Goal: Transaction & Acquisition: Purchase product/service

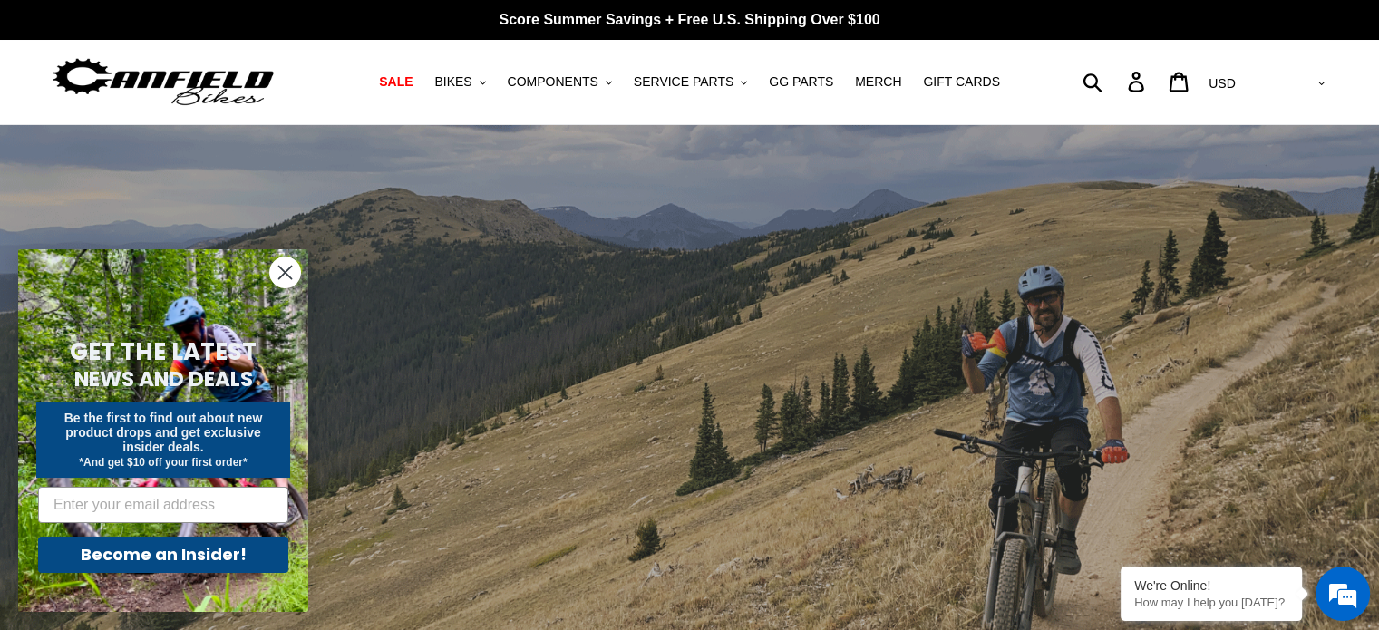
click at [286, 267] on circle "Close dialog" at bounding box center [285, 272] width 30 height 30
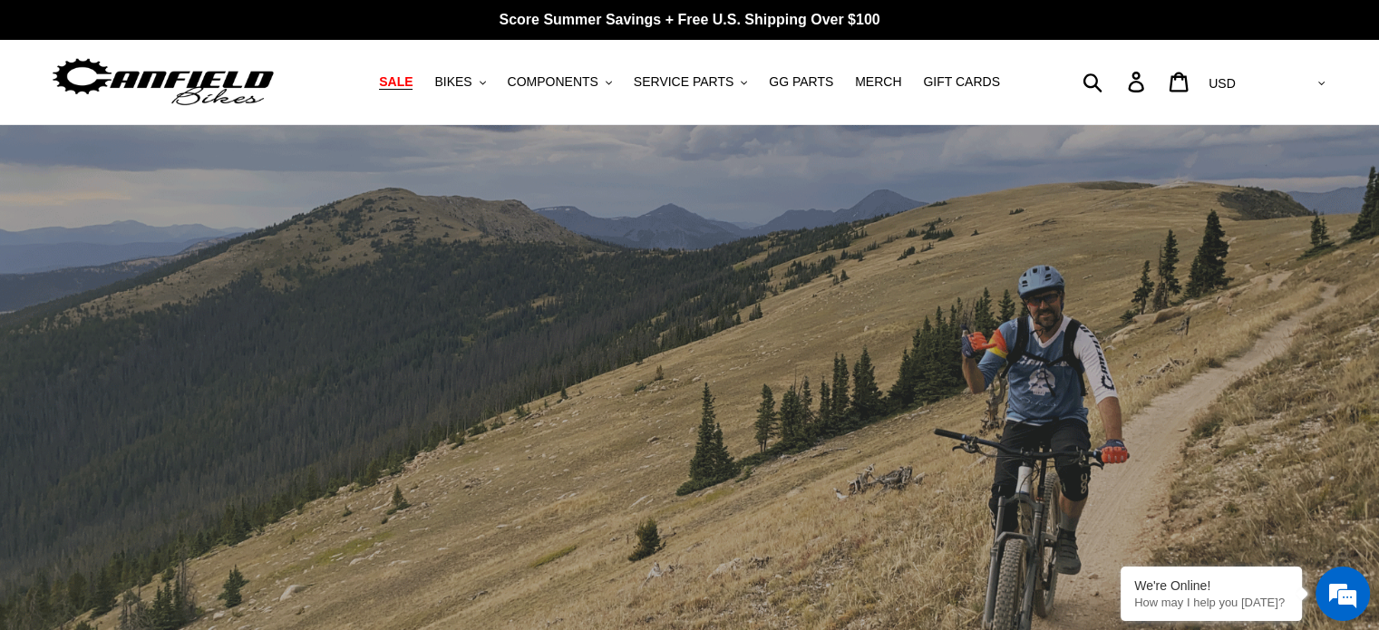
click at [412, 81] on span "SALE" at bounding box center [396, 81] width 34 height 15
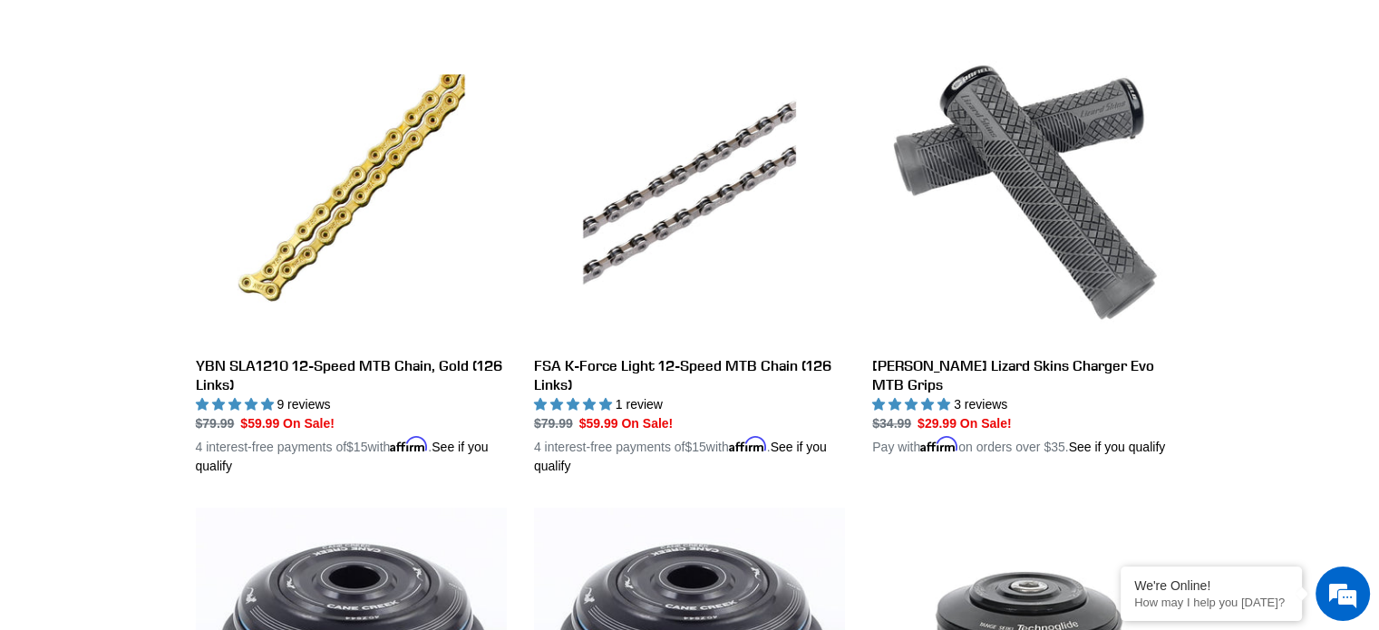
scroll to position [1994, 0]
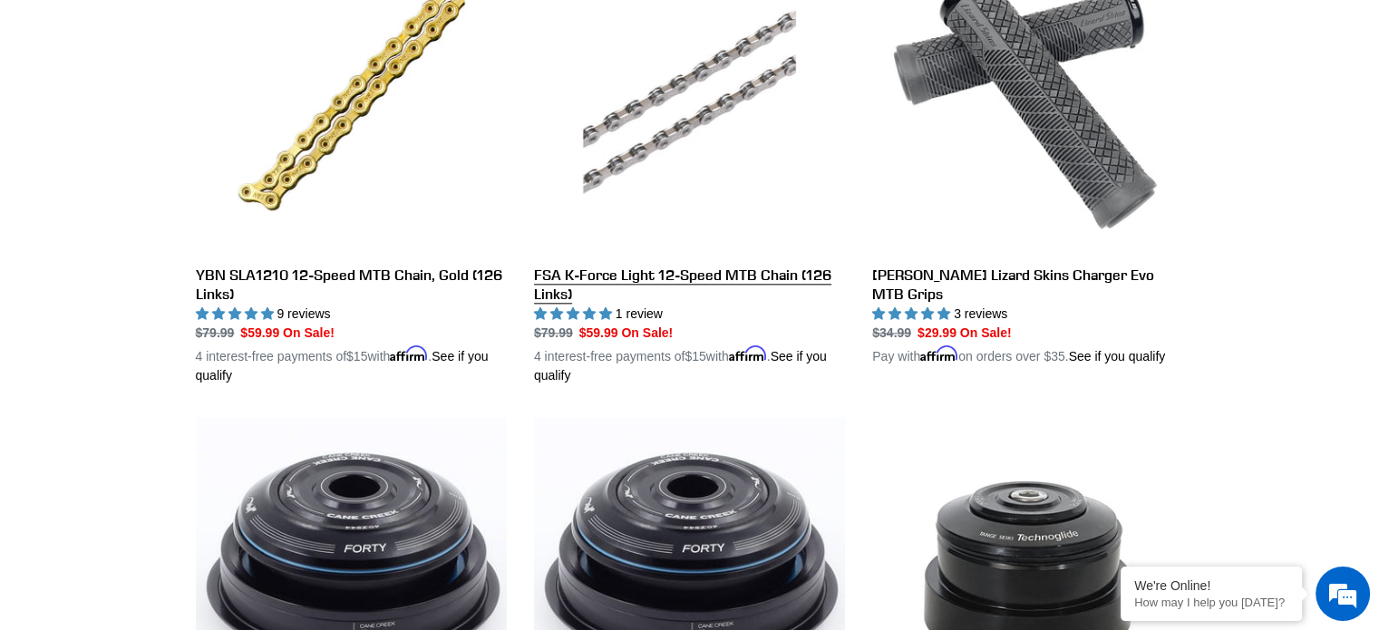
click at [689, 99] on link "FSA K-Force Light 12-Speed MTB Chain (126 Links)" at bounding box center [689, 163] width 311 height 443
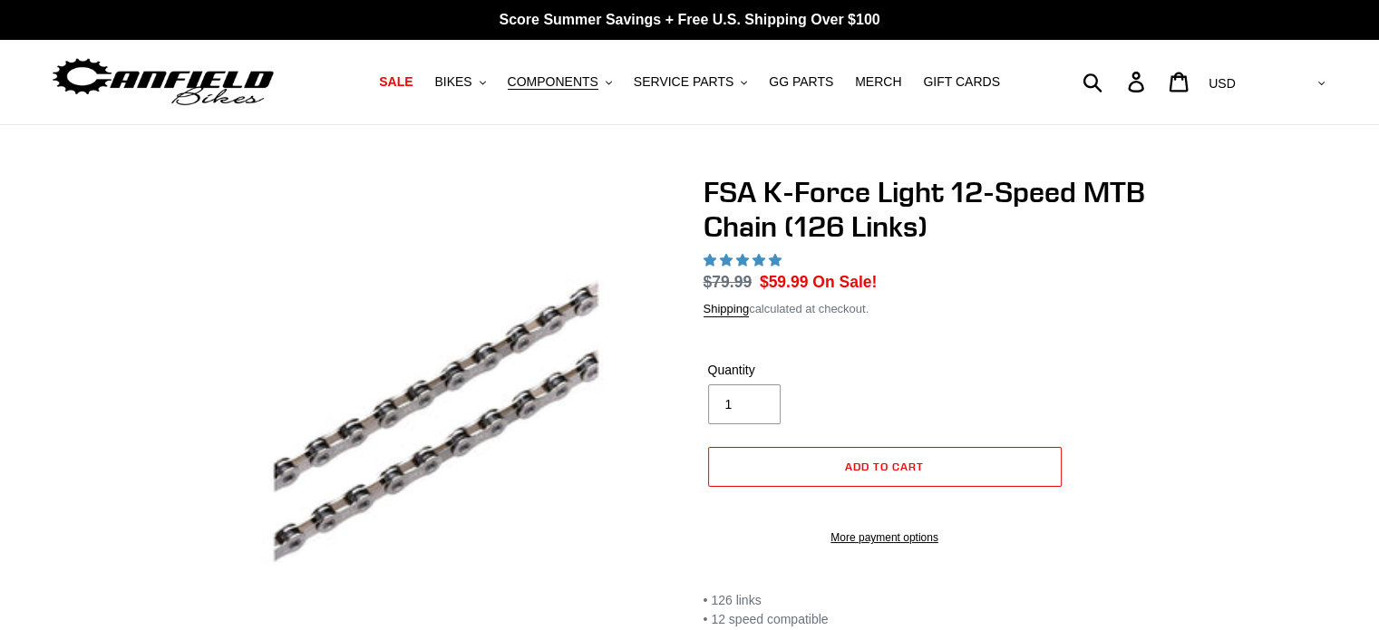
select select "highest-rating"
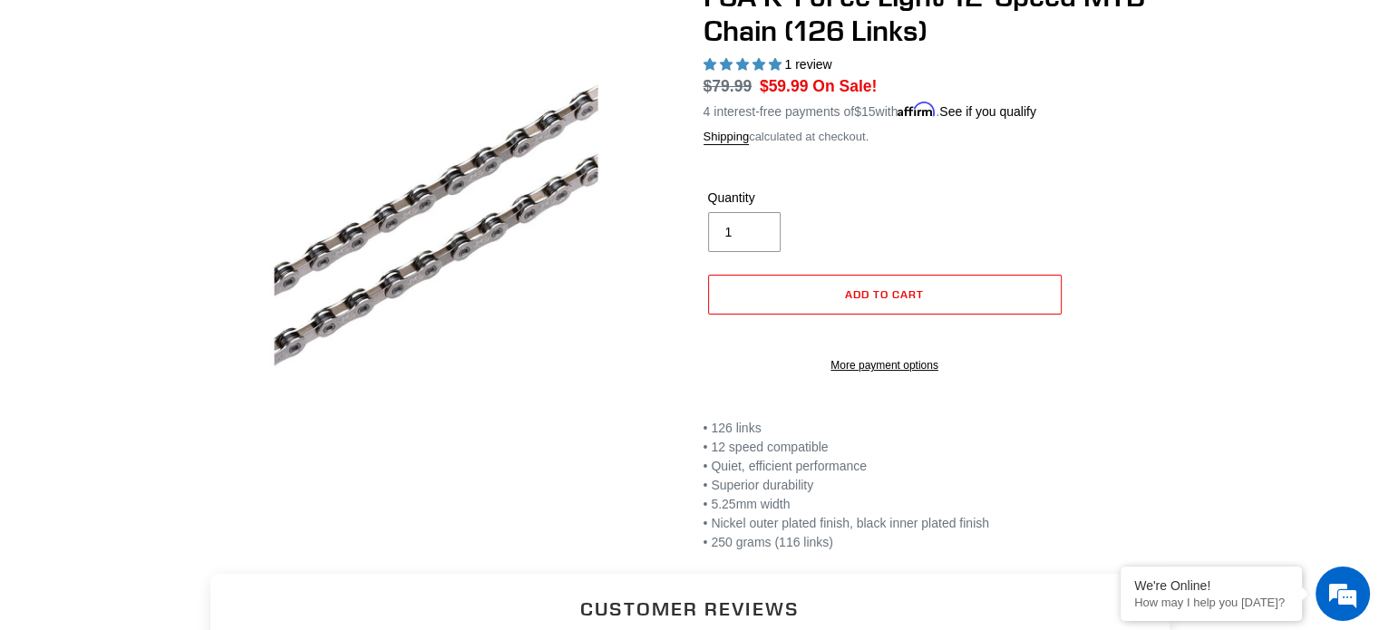
scroll to position [91, 0]
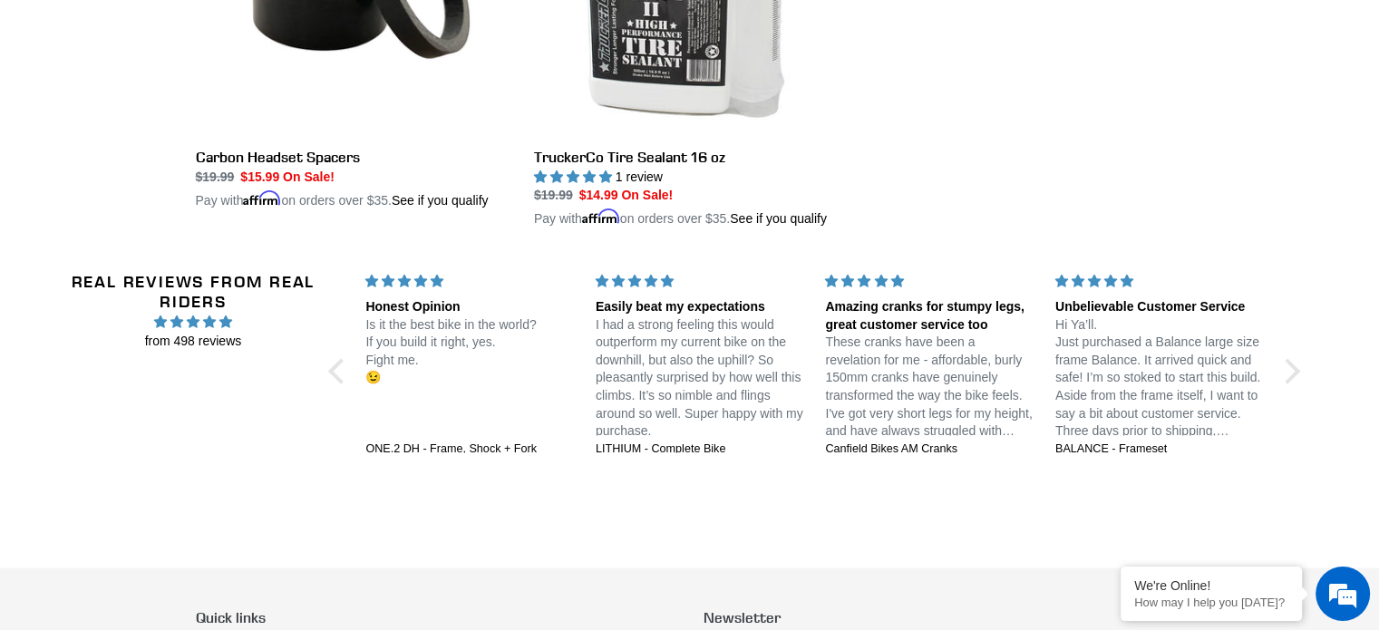
scroll to position [3570, 0]
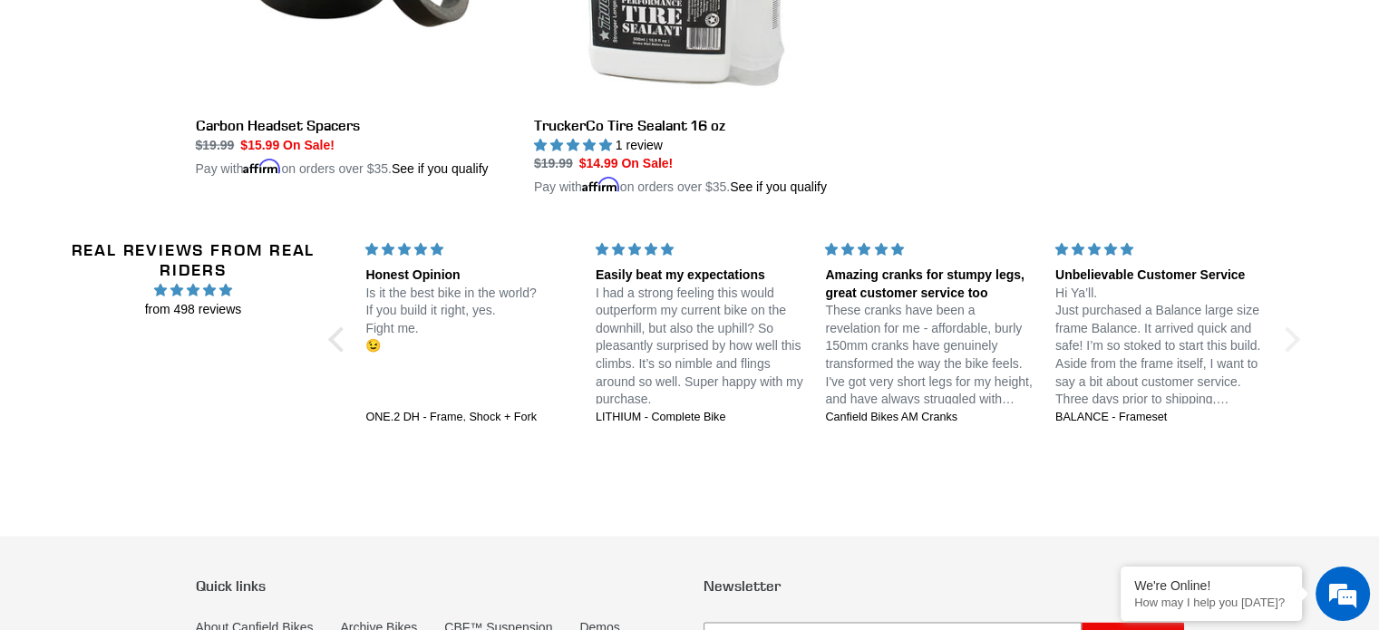
click at [1287, 327] on div at bounding box center [1286, 339] width 25 height 25
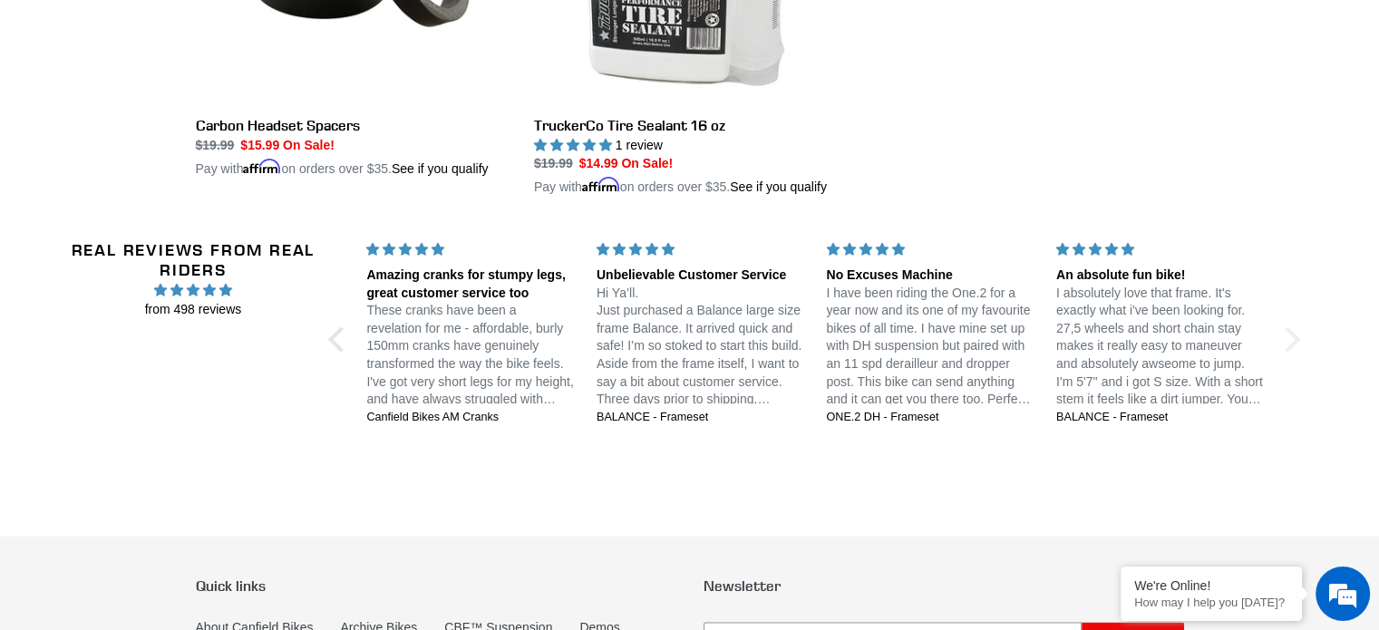
click at [1294, 327] on div at bounding box center [1286, 339] width 25 height 25
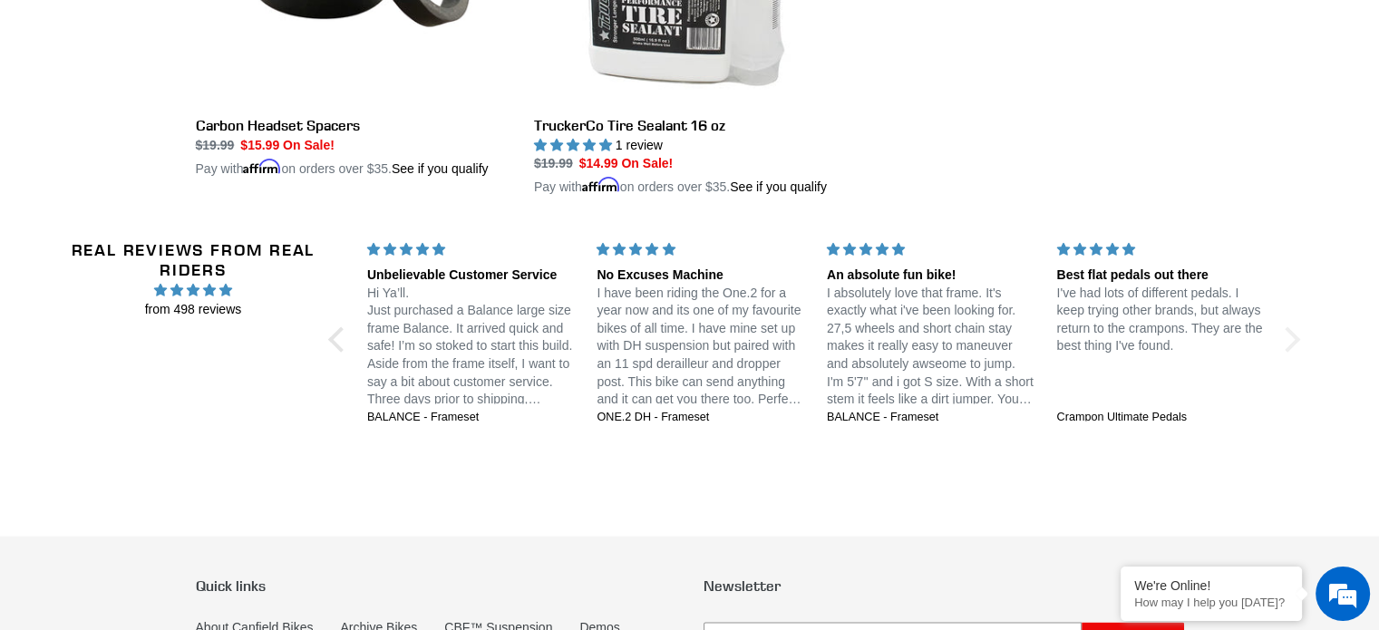
click at [1290, 327] on div at bounding box center [1286, 339] width 25 height 25
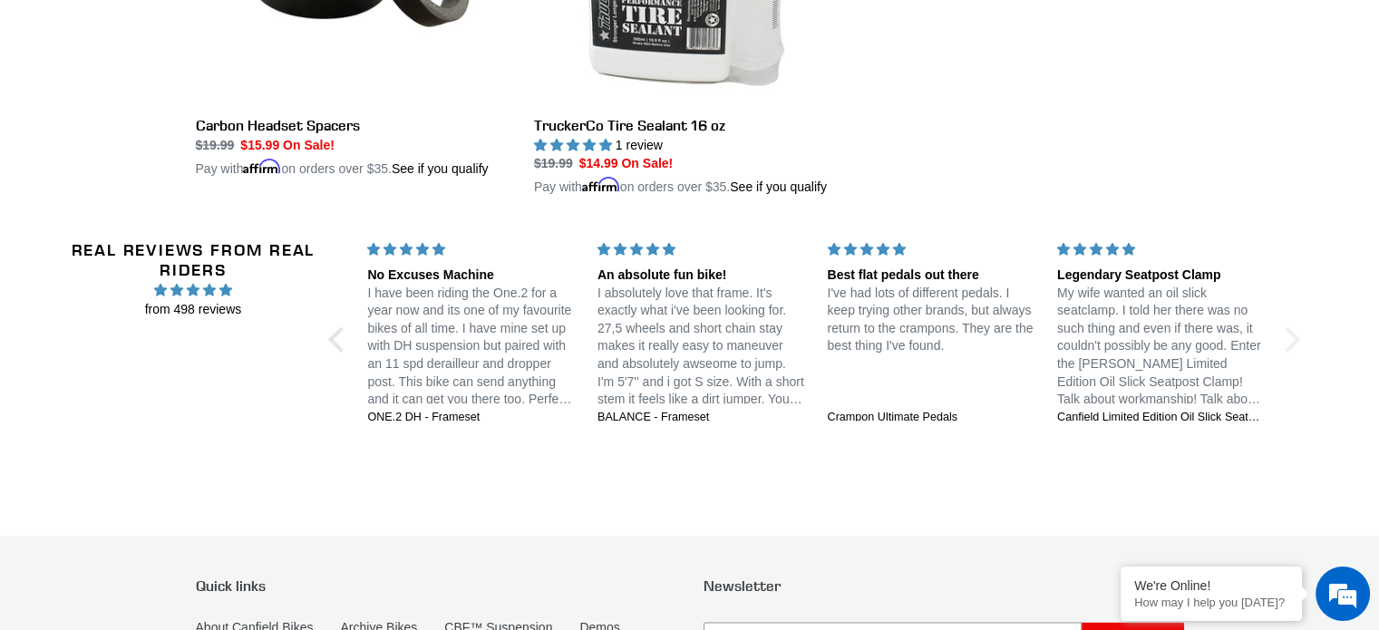
click at [1288, 327] on div at bounding box center [1286, 339] width 25 height 25
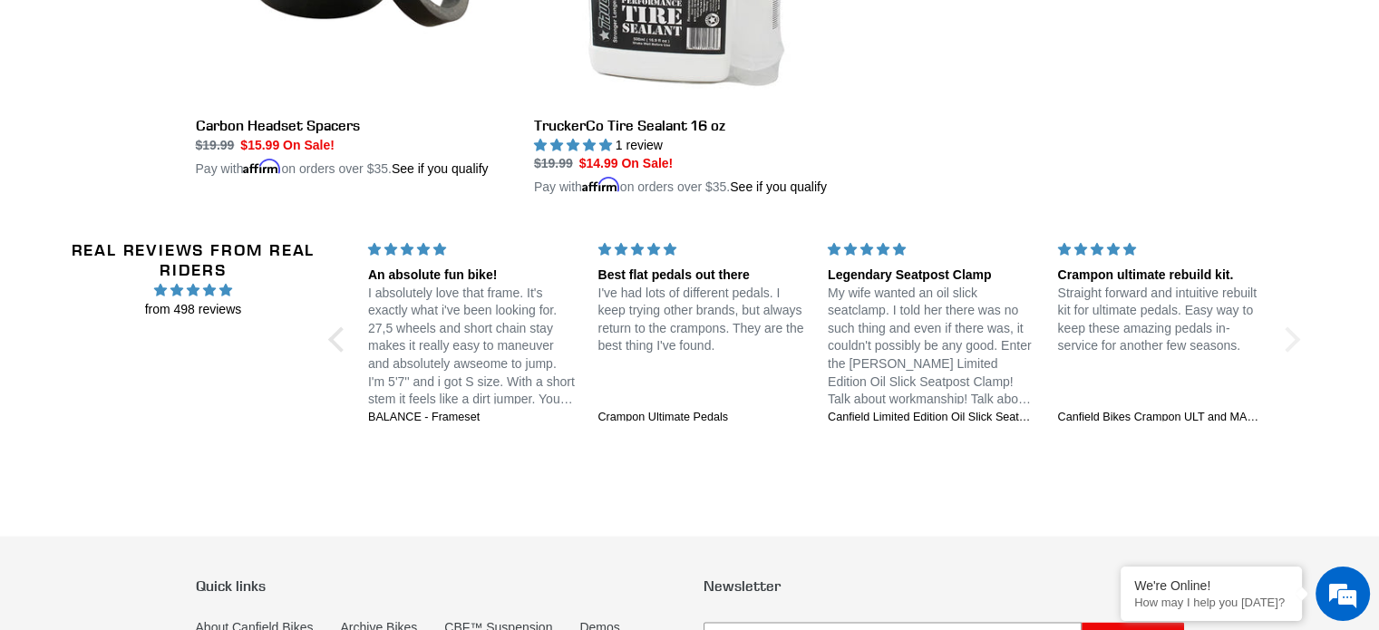
click at [1288, 327] on div at bounding box center [1286, 339] width 25 height 25
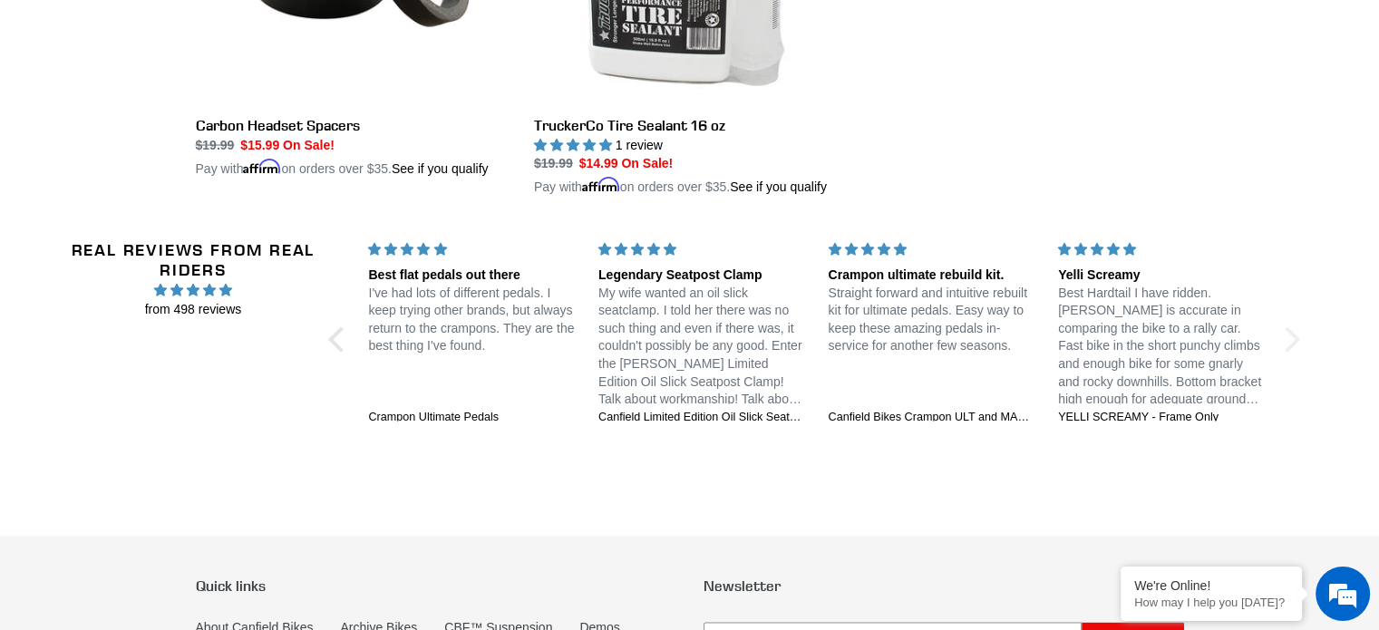
click at [1288, 327] on div at bounding box center [1286, 339] width 25 height 25
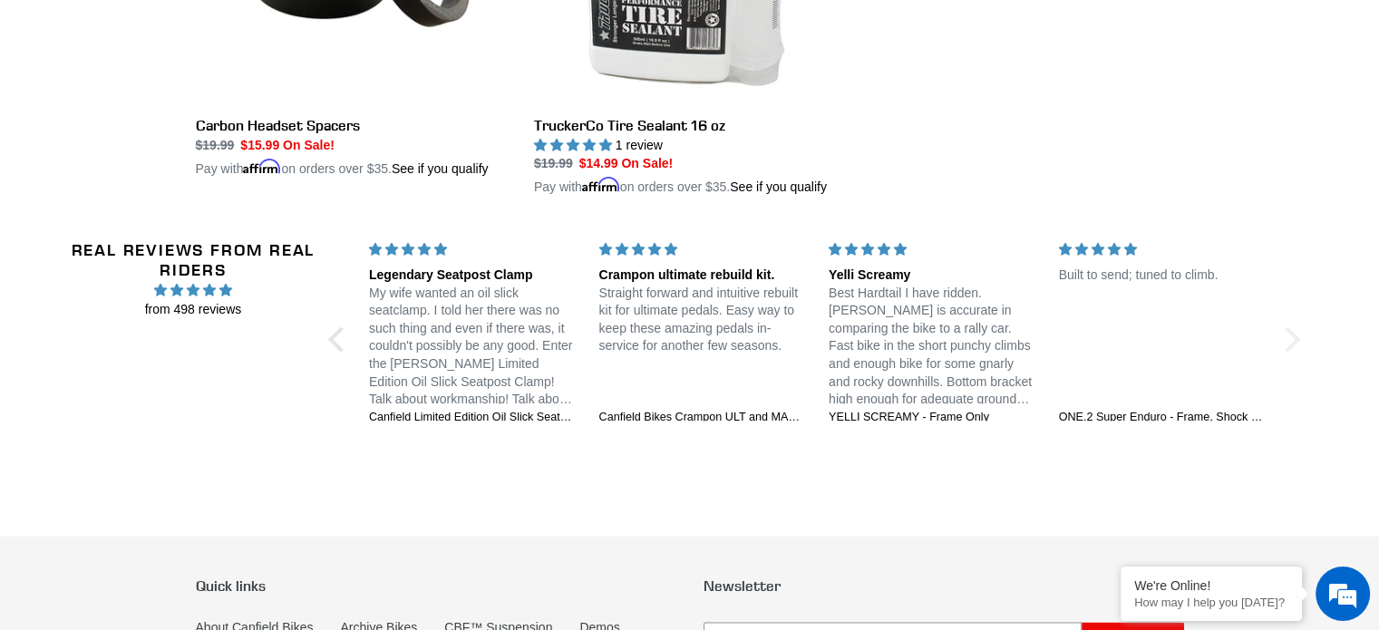
click at [1288, 327] on div at bounding box center [1286, 339] width 25 height 25
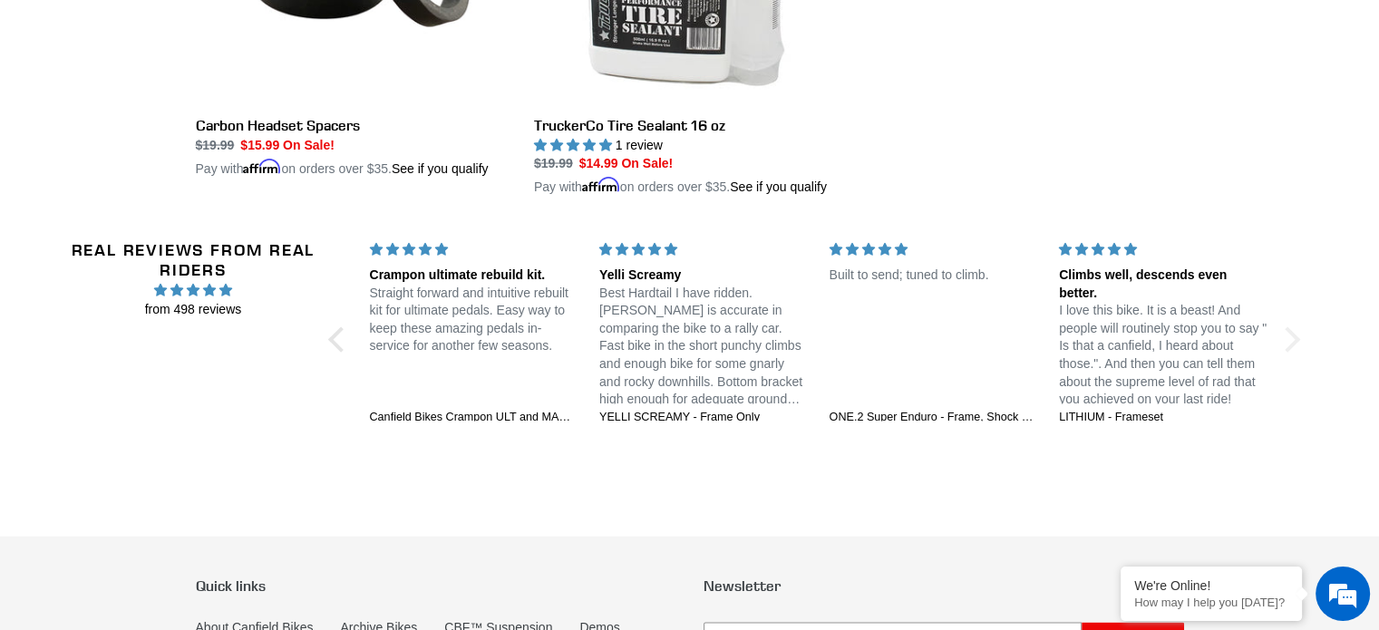
click at [1294, 327] on div at bounding box center [1286, 339] width 25 height 25
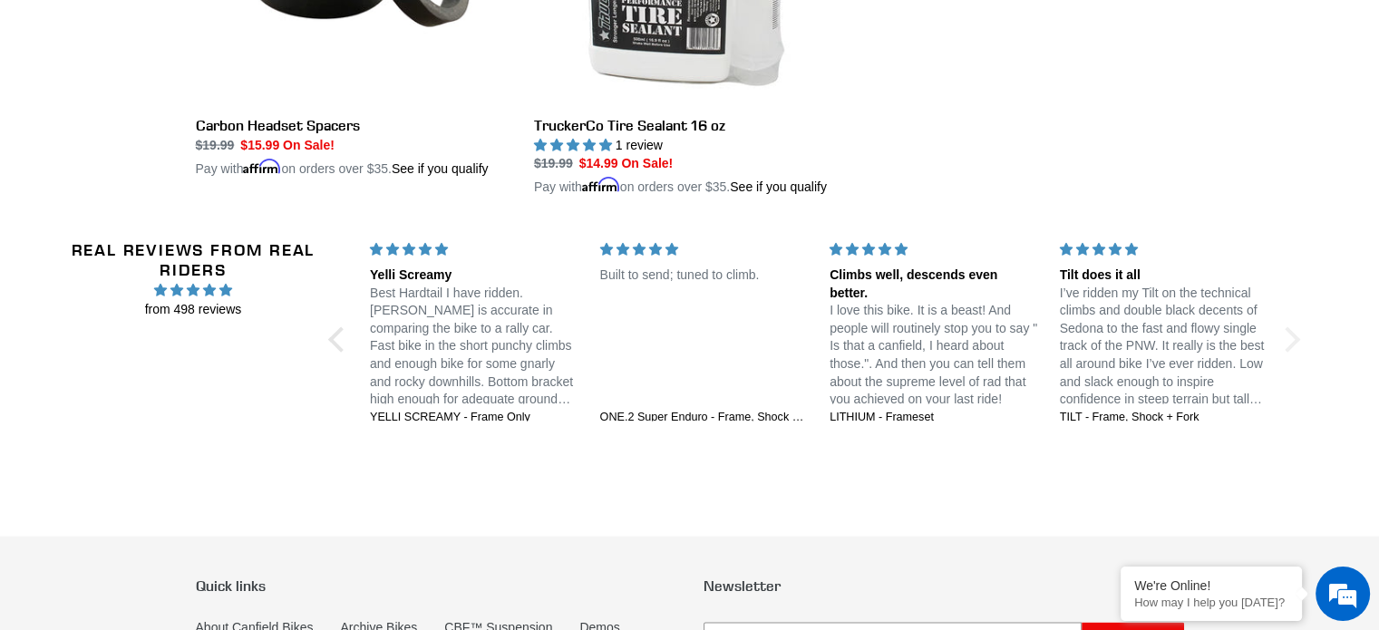
click at [1294, 316] on div "Real Reviews from Real Riders from 498 reviews Jedi 29 DH: Unstoppable confiden…" at bounding box center [689, 342] width 1241 height 290
click at [1294, 327] on div at bounding box center [1286, 339] width 25 height 25
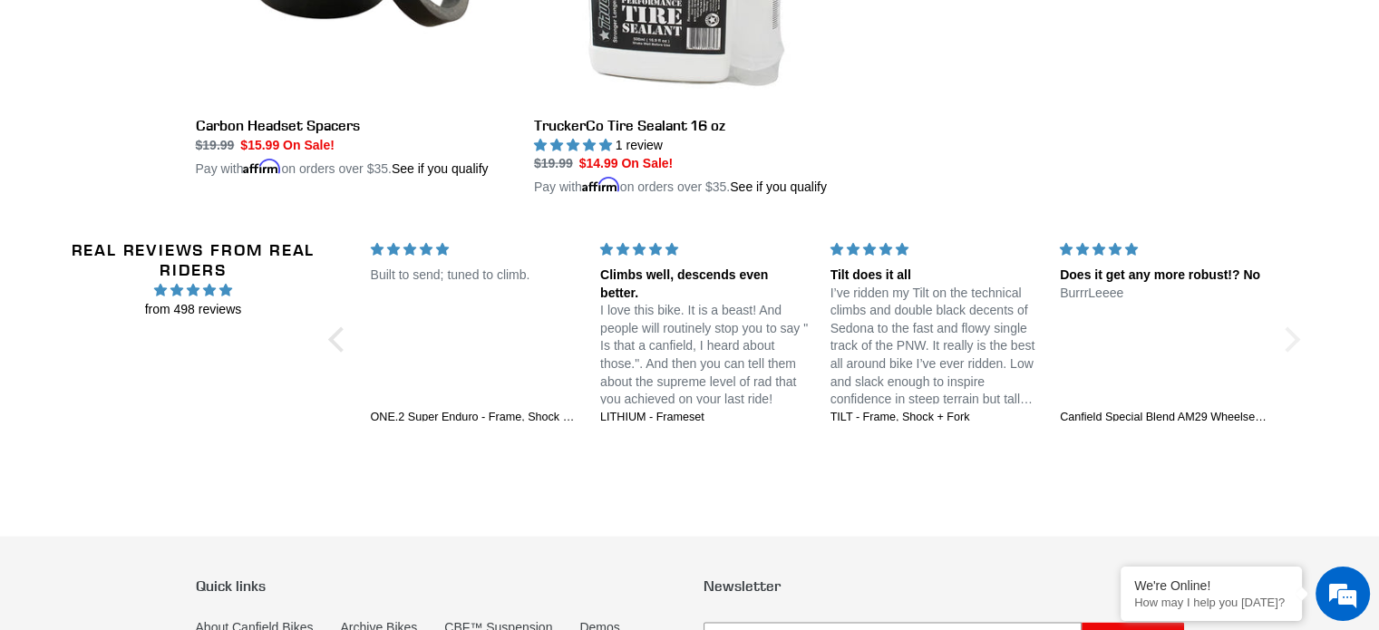
click at [1291, 327] on div at bounding box center [1286, 339] width 25 height 25
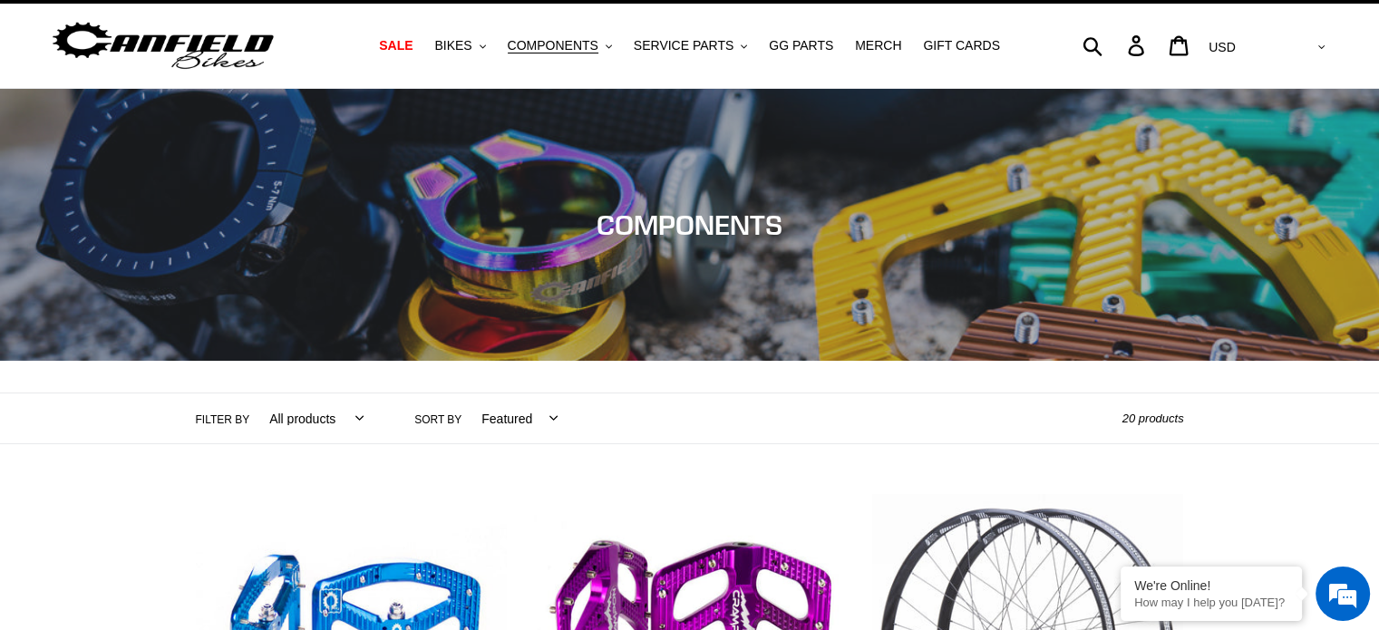
scroll to position [34, 0]
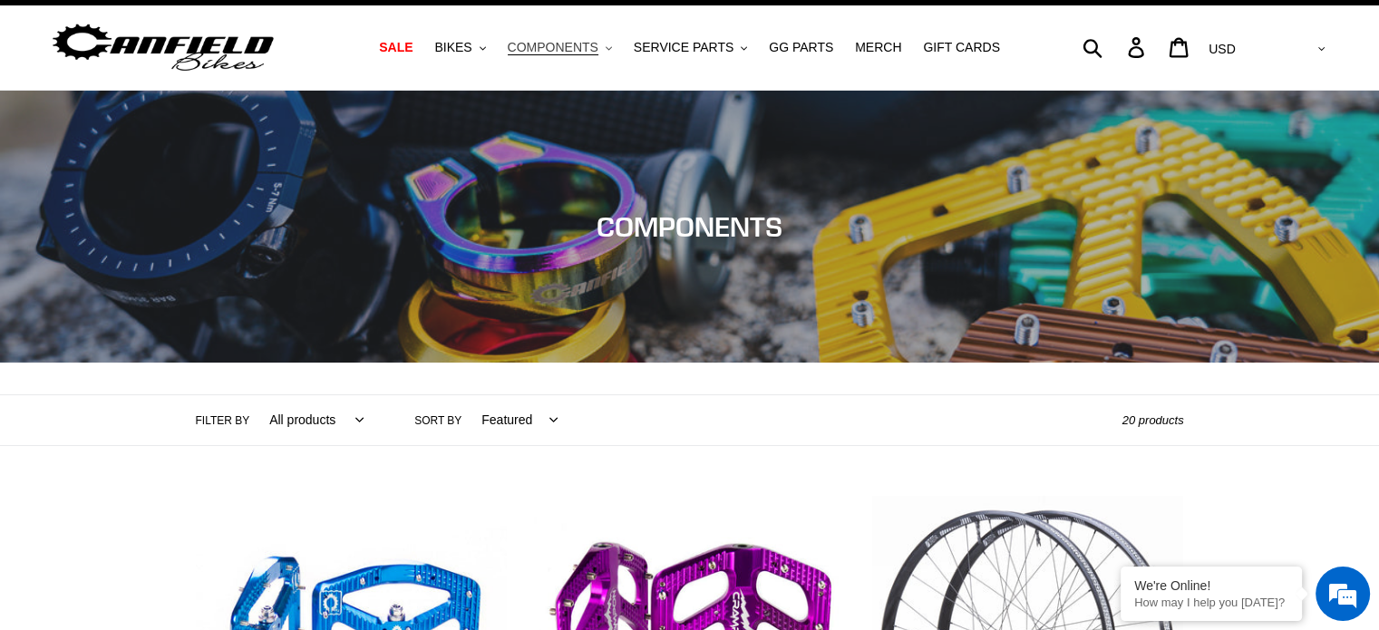
click at [560, 49] on span "COMPONENTS" at bounding box center [553, 47] width 91 height 15
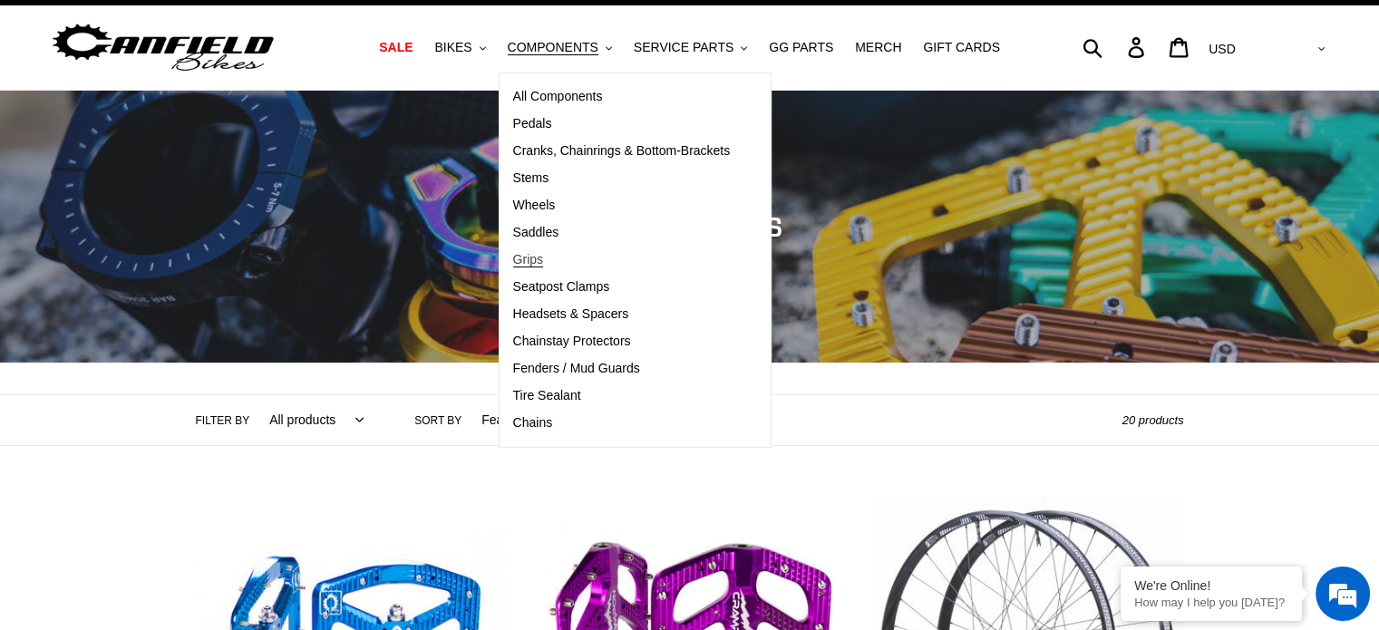
click at [543, 263] on span "Grips" at bounding box center [528, 259] width 30 height 15
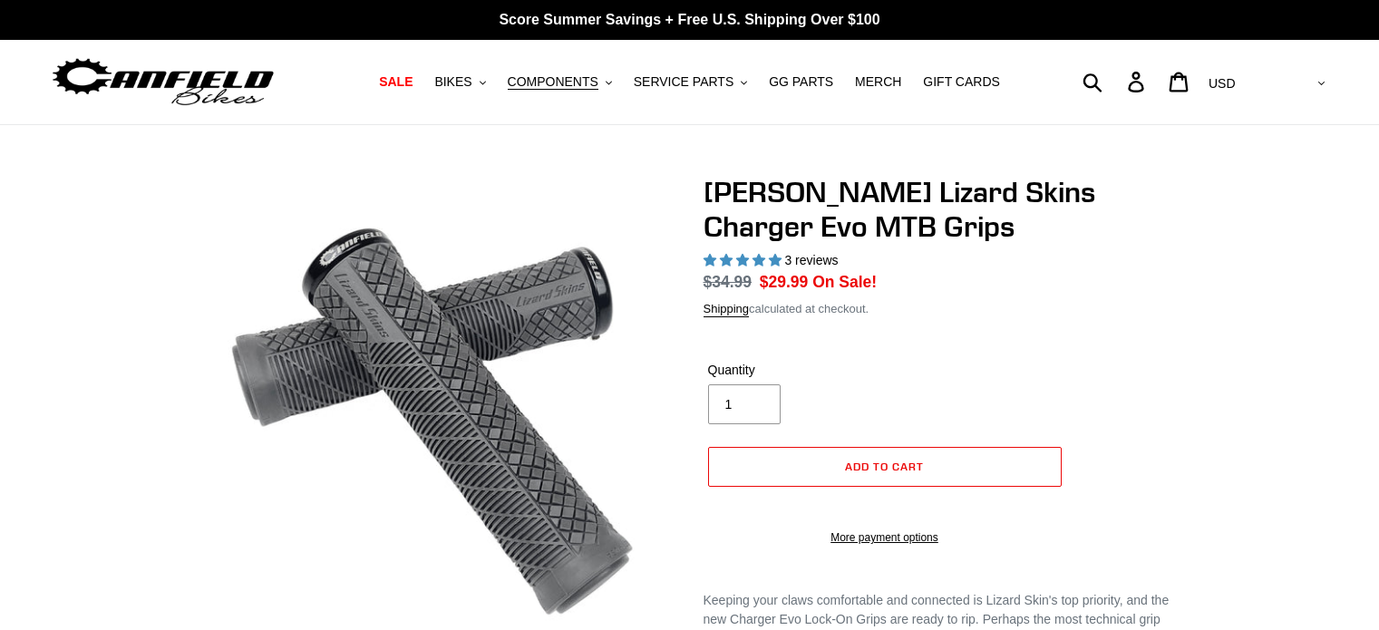
select select "highest-rating"
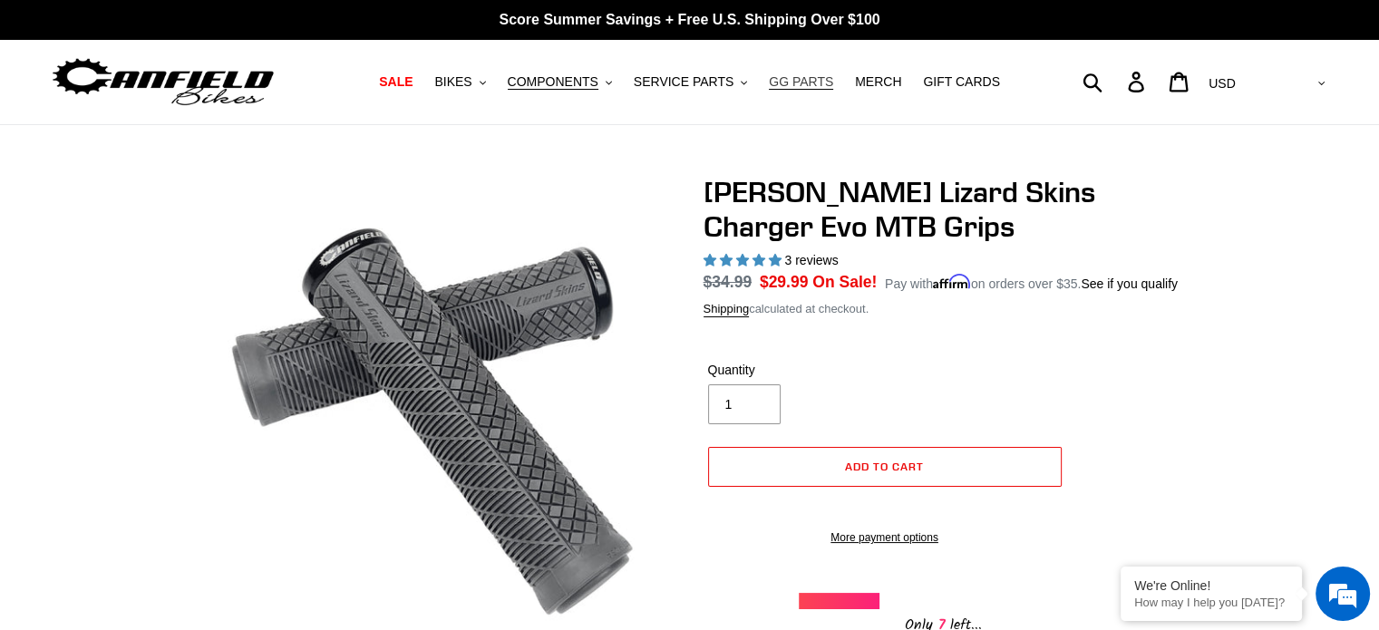
click at [787, 82] on span "GG PARTS" at bounding box center [801, 81] width 64 height 15
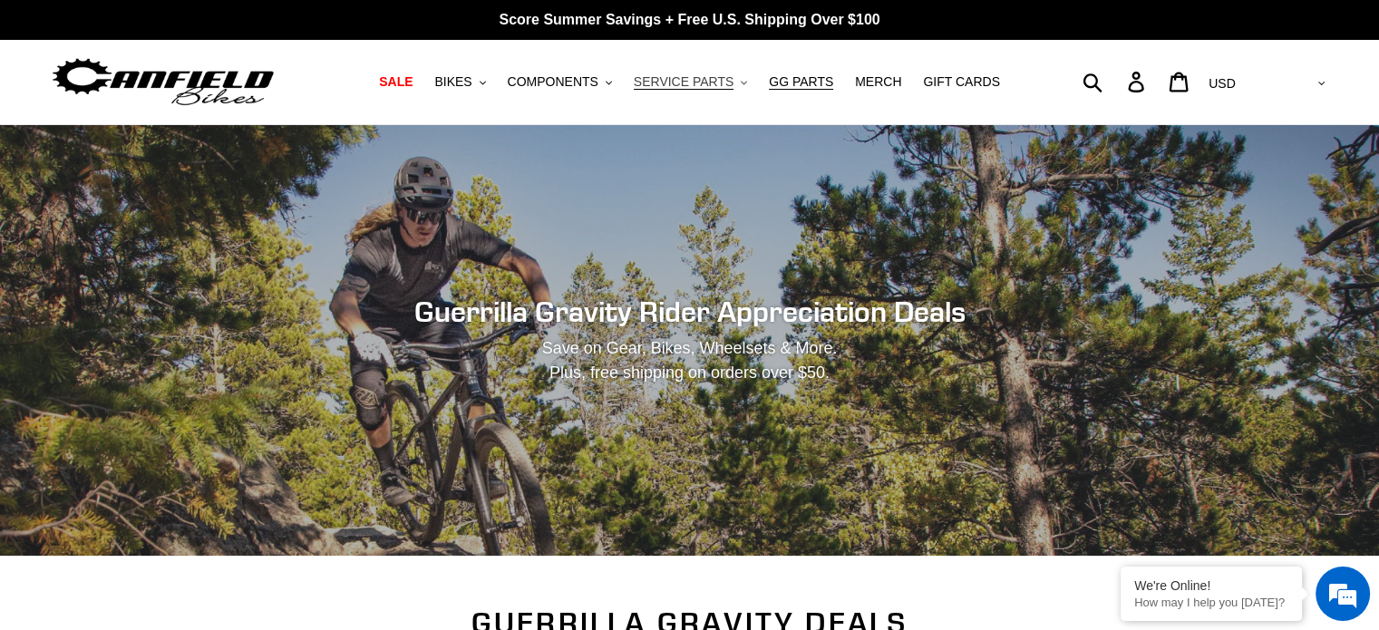
click at [690, 80] on span "SERVICE PARTS" at bounding box center [684, 81] width 100 height 15
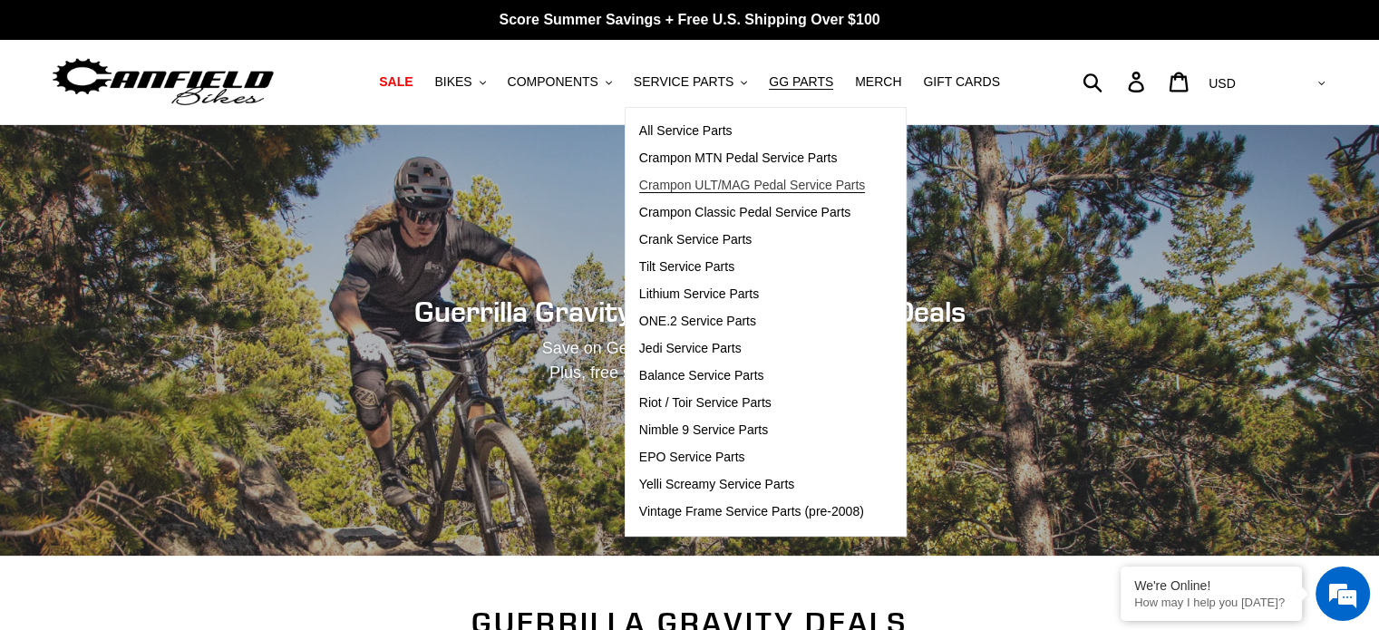
click at [685, 183] on span "Crampon ULT/MAG Pedal Service Parts" at bounding box center [752, 185] width 227 height 15
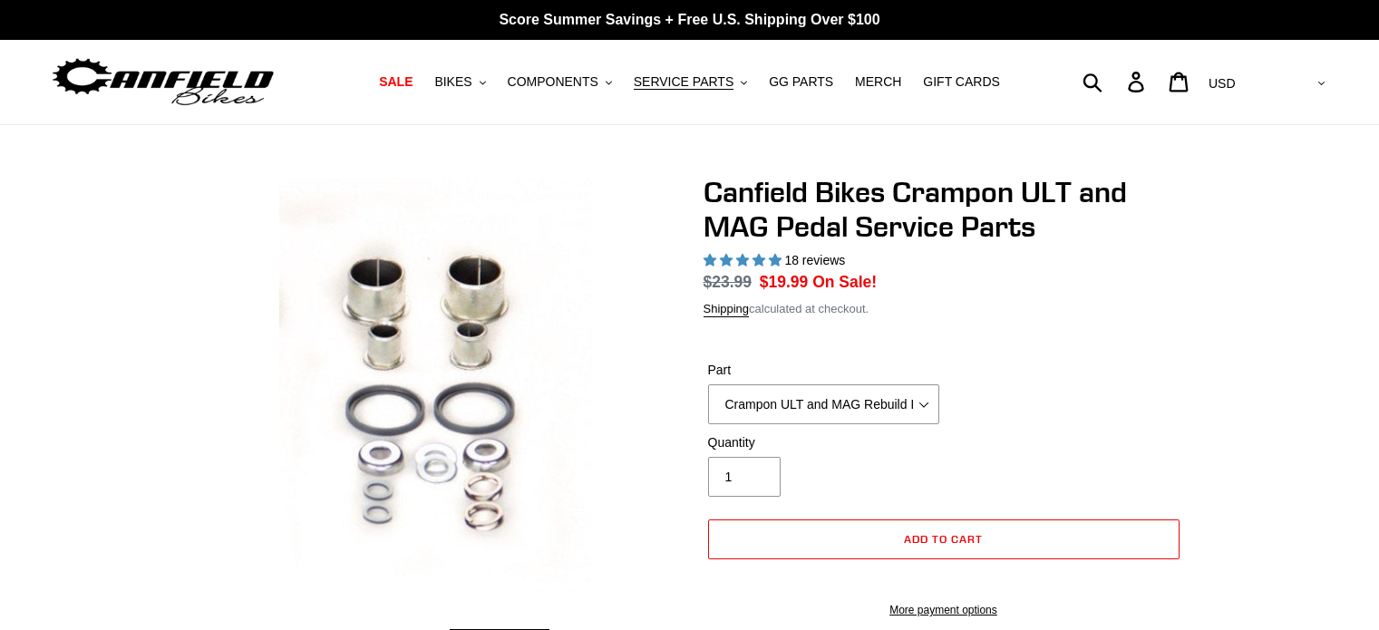
select select "highest-rating"
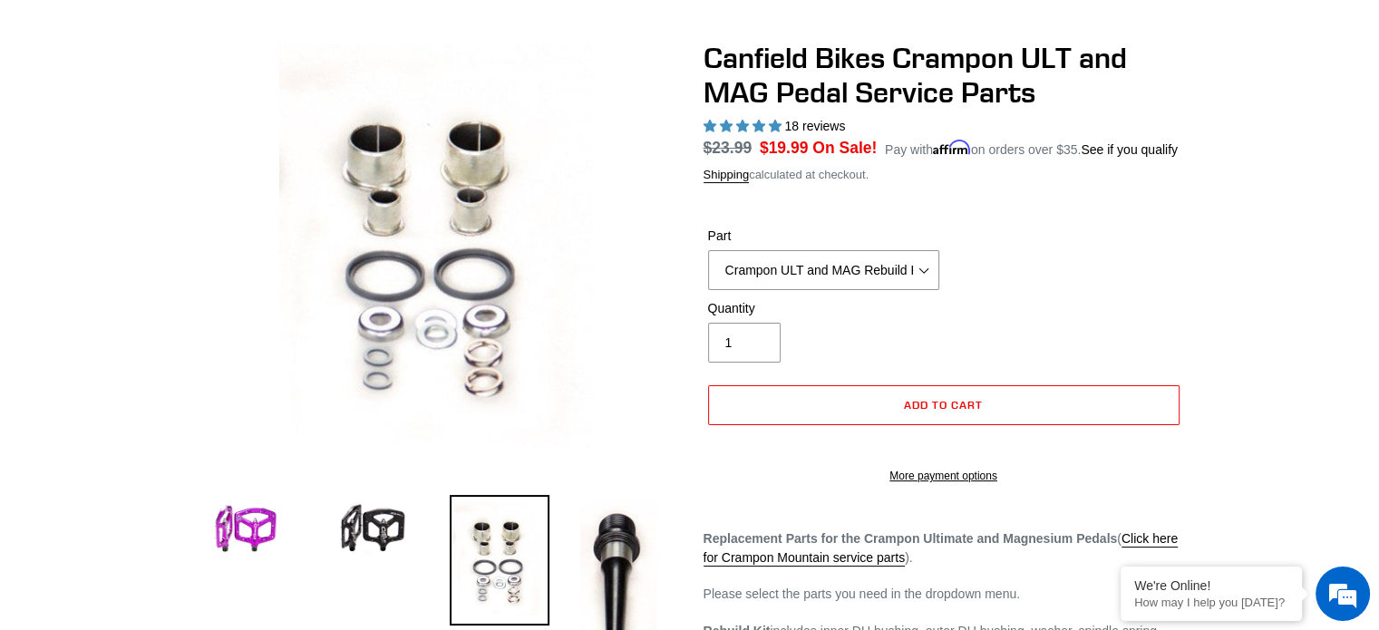
scroll to position [91, 0]
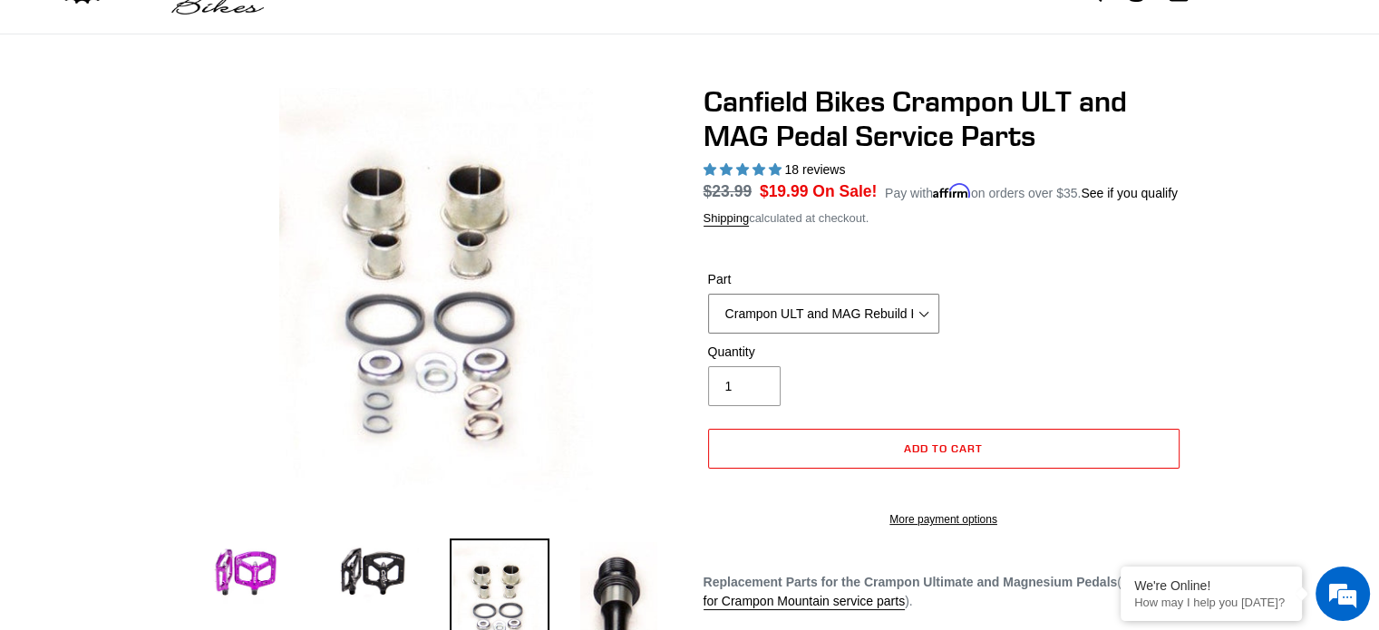
click at [915, 311] on select "Crampon ULT and MAG Rebuild Kit Crampon ULT and MAG 4mm x 8mm Pin Kit - Silver …" at bounding box center [823, 314] width 231 height 40
click at [708, 294] on select "Crampon ULT and MAG Rebuild Kit Crampon ULT and MAG 4mm x 8mm Pin Kit - Silver …" at bounding box center [823, 314] width 231 height 40
click at [926, 312] on select "Crampon ULT and MAG Rebuild Kit Crampon ULT and MAG 4mm x 8mm Pin Kit - Silver …" at bounding box center [823, 314] width 231 height 40
click at [708, 294] on select "Crampon ULT and MAG Rebuild Kit Crampon ULT and MAG 4mm x 8mm Pin Kit - Silver …" at bounding box center [823, 314] width 231 height 40
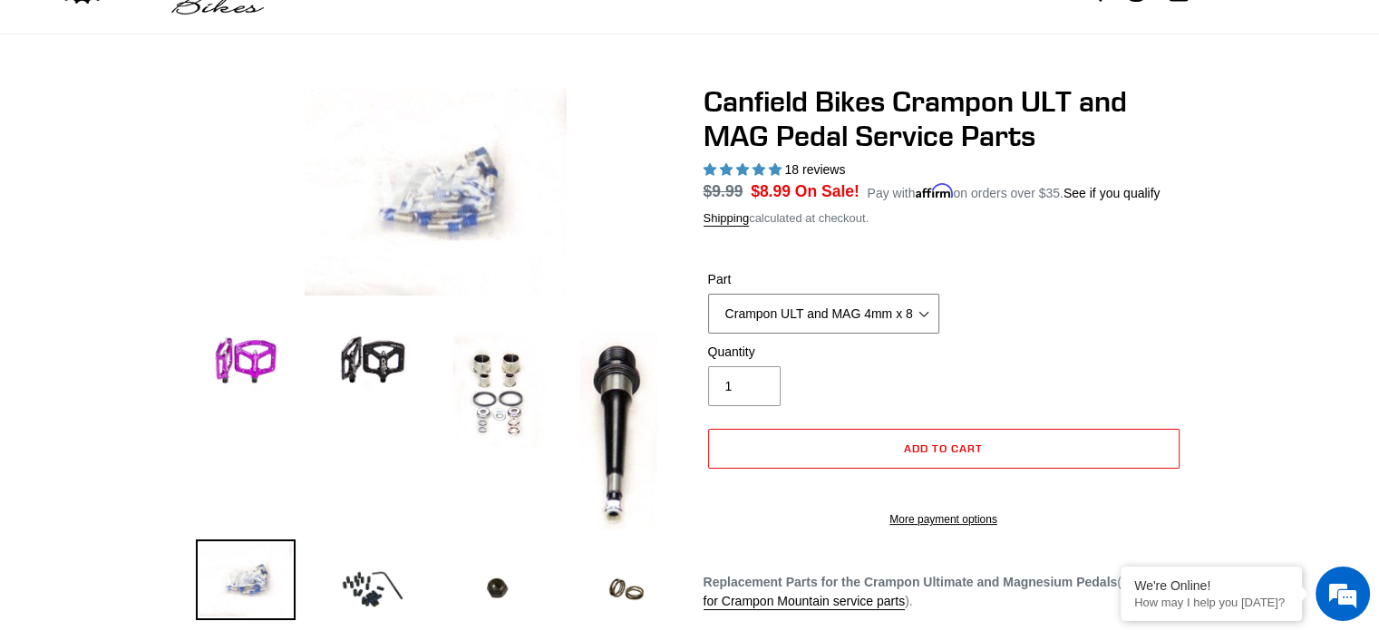
click at [925, 315] on select "Crampon ULT and MAG Rebuild Kit Crampon ULT and MAG 4mm x 8mm Pin Kit - Silver …" at bounding box center [823, 314] width 231 height 40
select select "Crampon ULT and MAG Rebuild Kit"
click at [708, 294] on select "Crampon ULT and MAG Rebuild Kit Crampon ULT and MAG 4mm x 8mm Pin Kit - Silver …" at bounding box center [823, 314] width 231 height 40
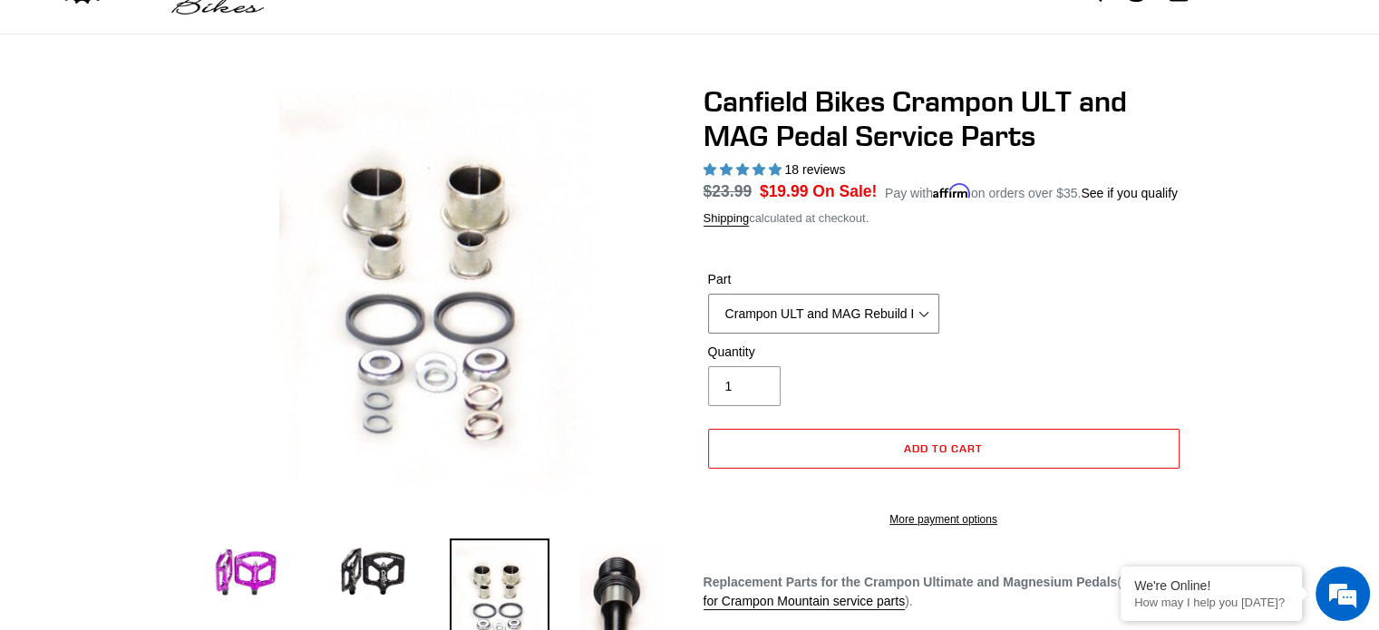
click at [927, 312] on select "Crampon ULT and MAG Rebuild Kit Crampon ULT and MAG 4mm x 8mm Pin Kit - Silver …" at bounding box center [823, 314] width 231 height 40
click at [841, 312] on select "Crampon ULT and MAG Rebuild Kit Crampon ULT and MAG 4mm x 8mm Pin Kit - Silver …" at bounding box center [823, 314] width 231 height 40
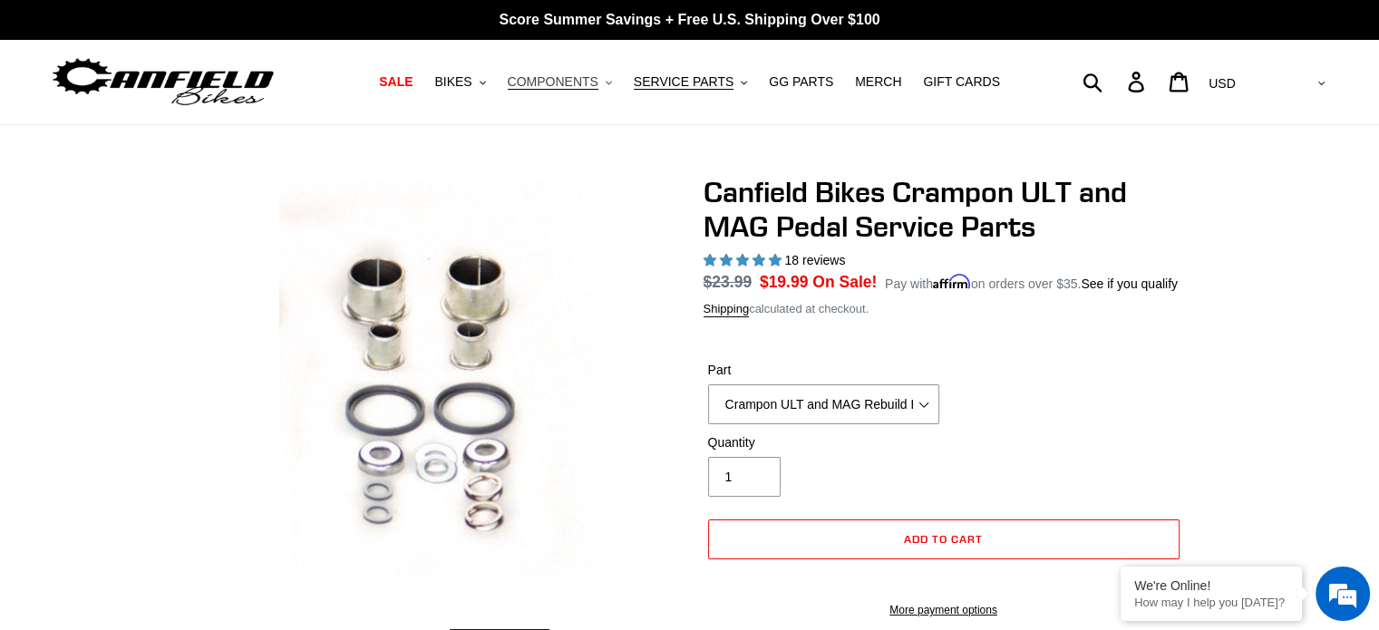
click at [583, 84] on span "COMPONENTS" at bounding box center [553, 81] width 91 height 15
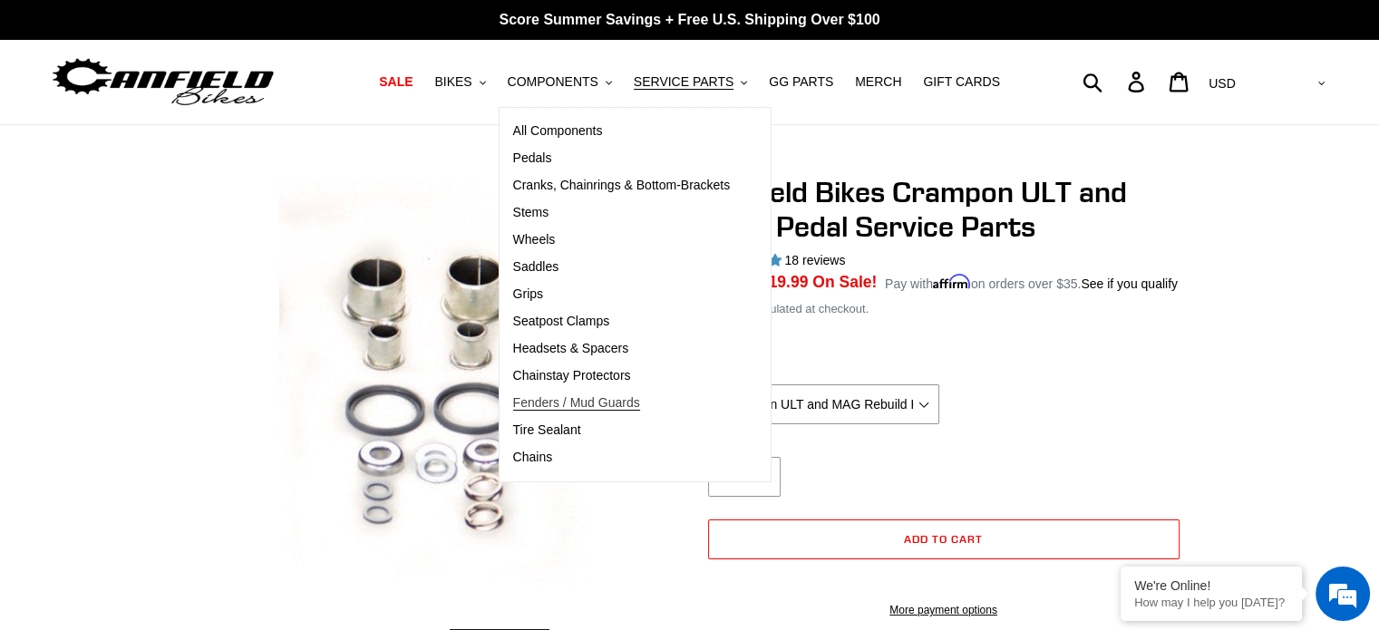
click at [624, 400] on span "Fenders / Mud Guards" at bounding box center [576, 402] width 127 height 15
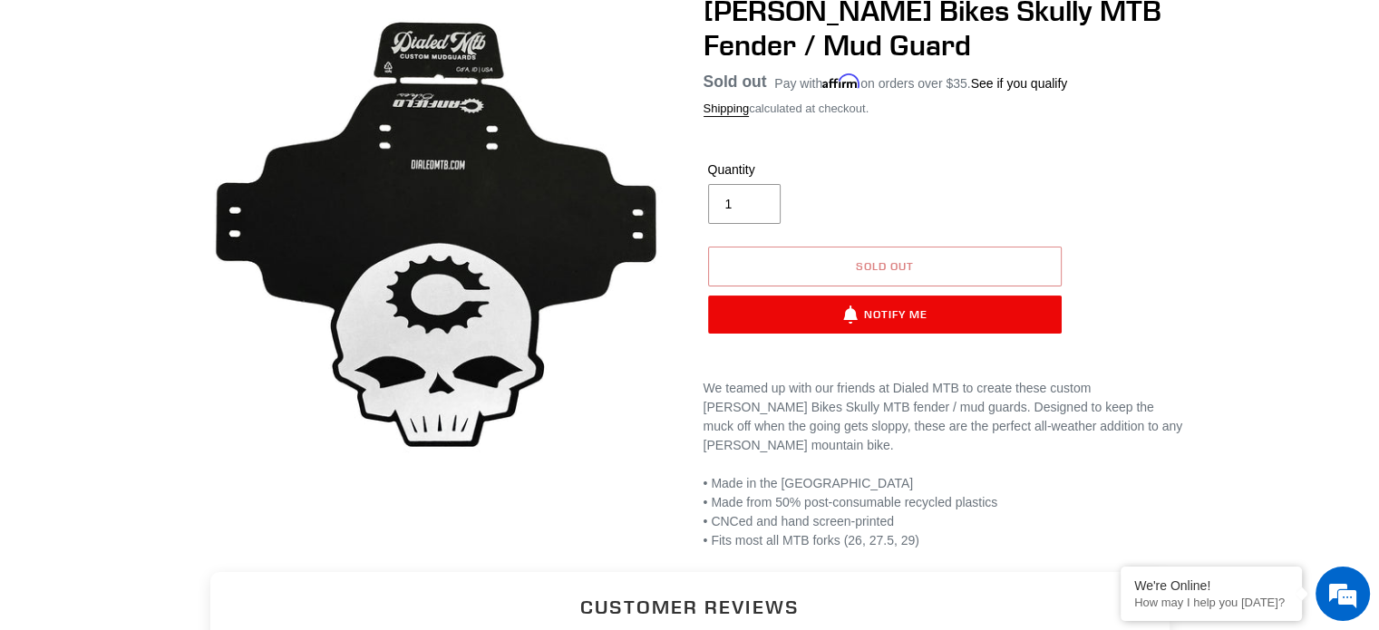
scroll to position [91, 0]
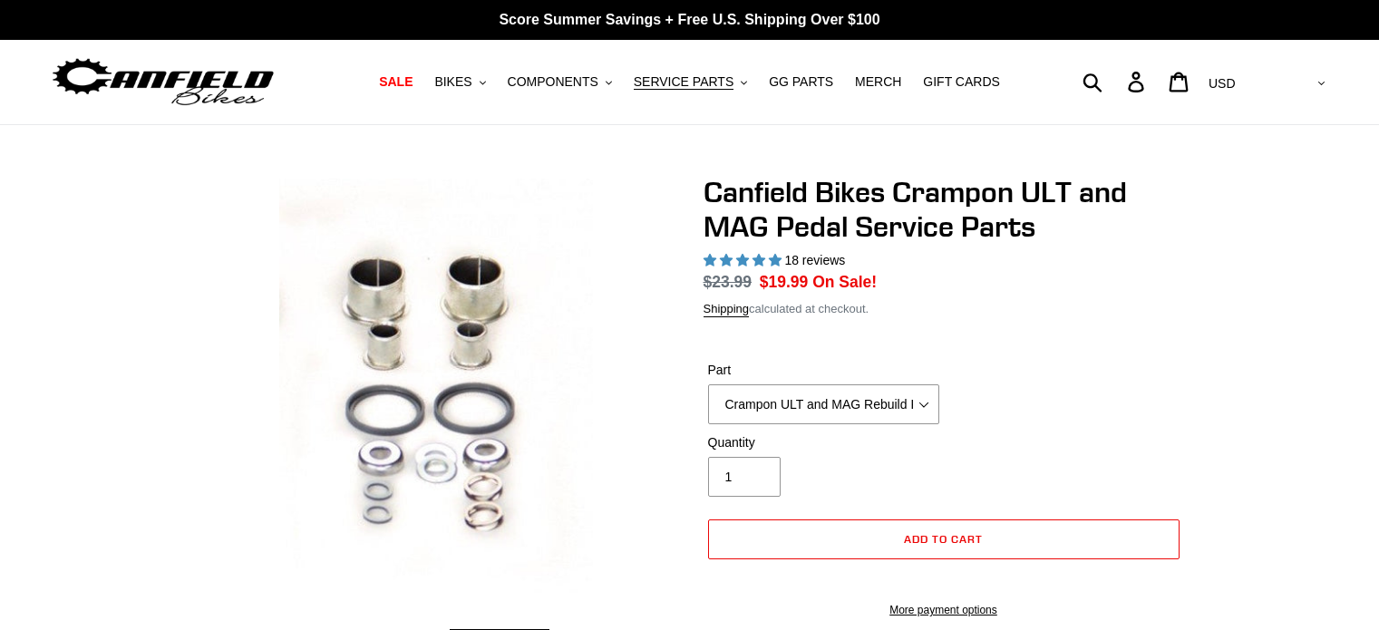
select select "highest-rating"
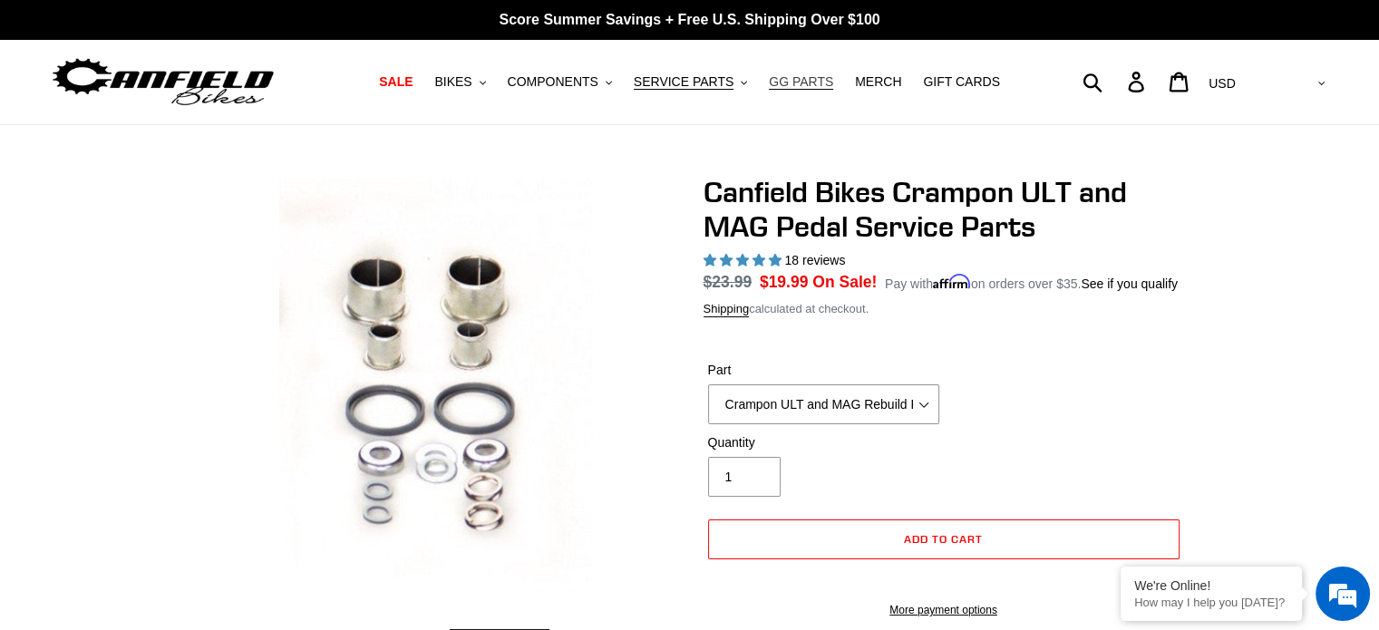
click at [814, 83] on span "GG PARTS" at bounding box center [801, 81] width 64 height 15
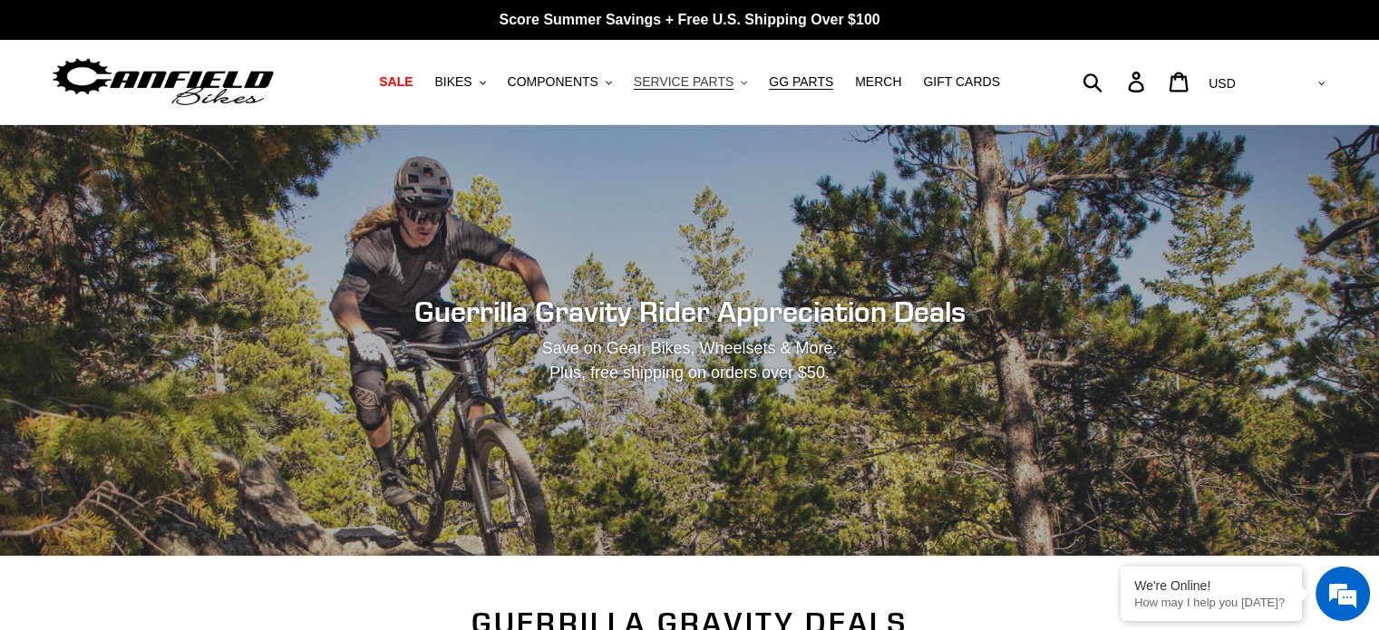
click at [716, 90] on span "SERVICE PARTS" at bounding box center [684, 81] width 100 height 15
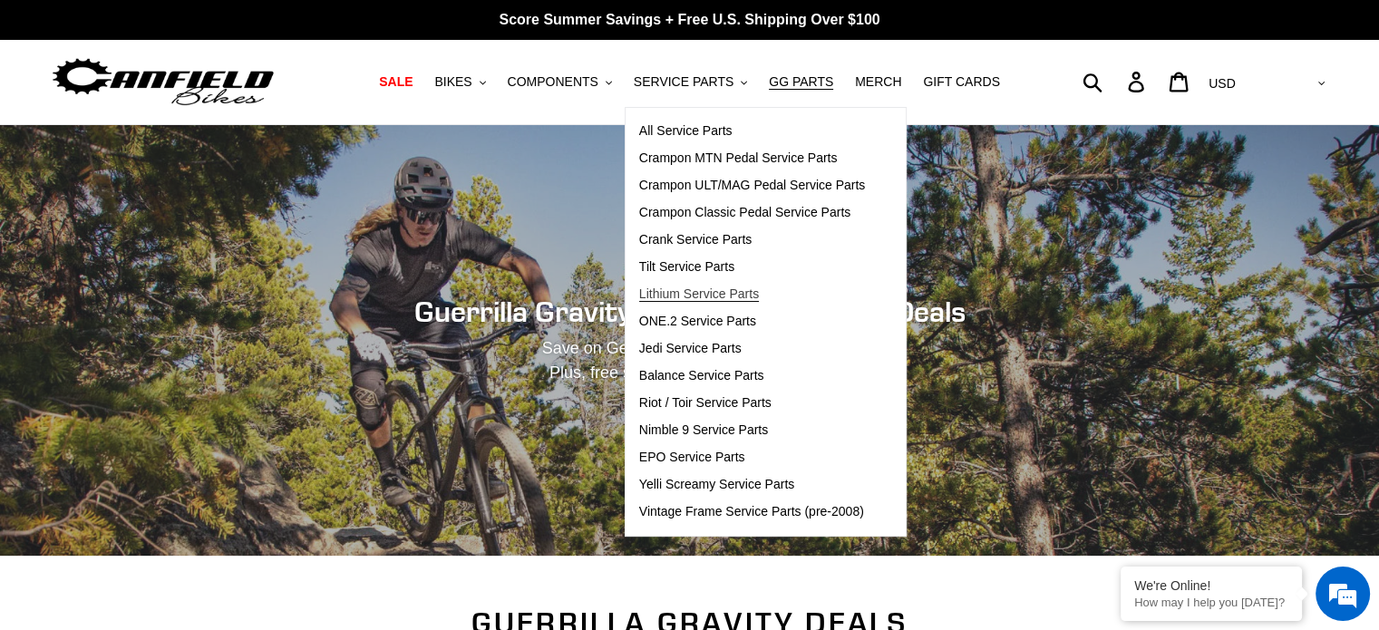
click at [697, 296] on span "Lithium Service Parts" at bounding box center [699, 293] width 120 height 15
